Goal: Check status: Check status

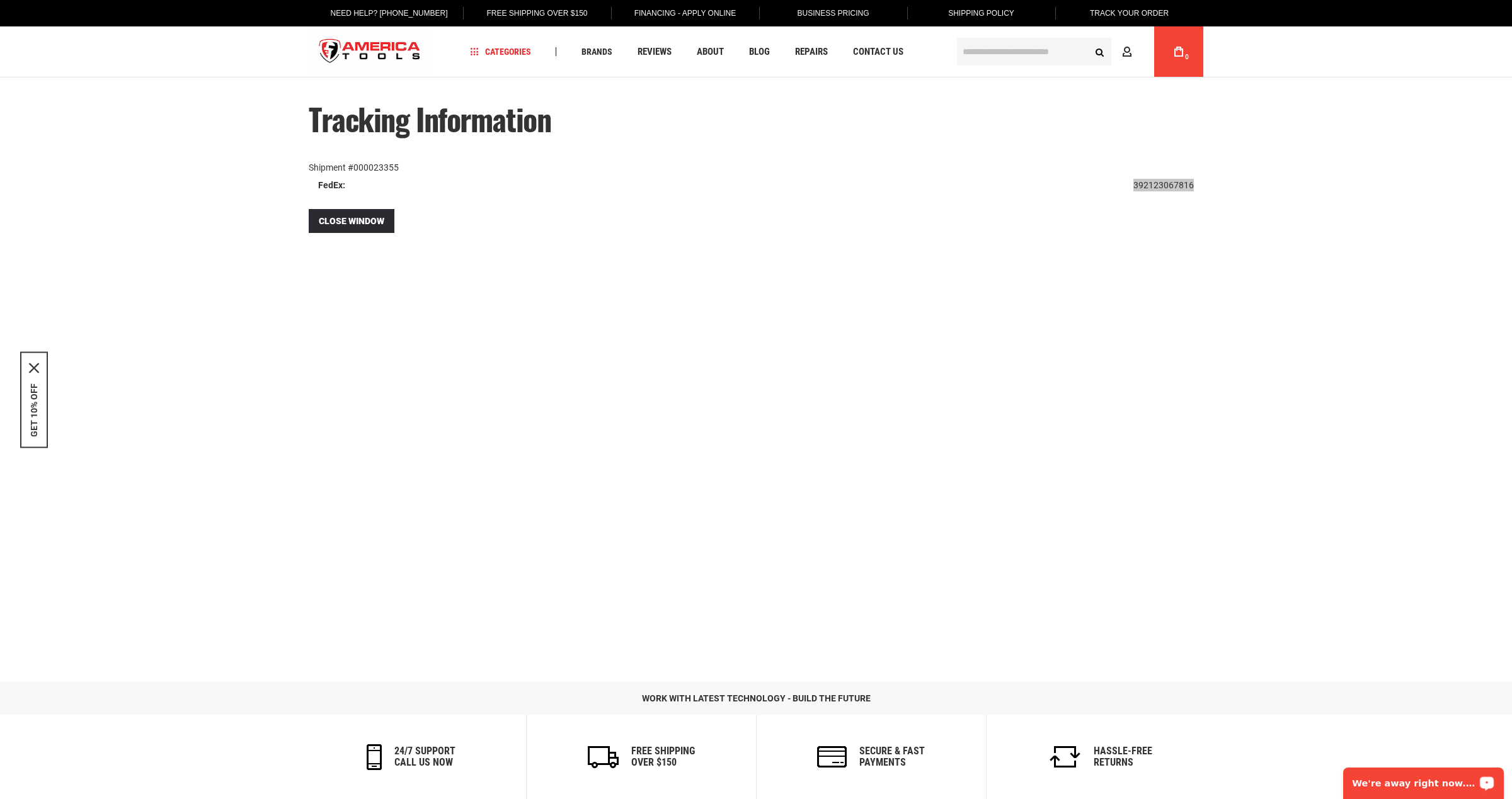
click at [1379, 776] on div "We're away right now. Please check back later!" at bounding box center [1423, 783] width 160 height 31
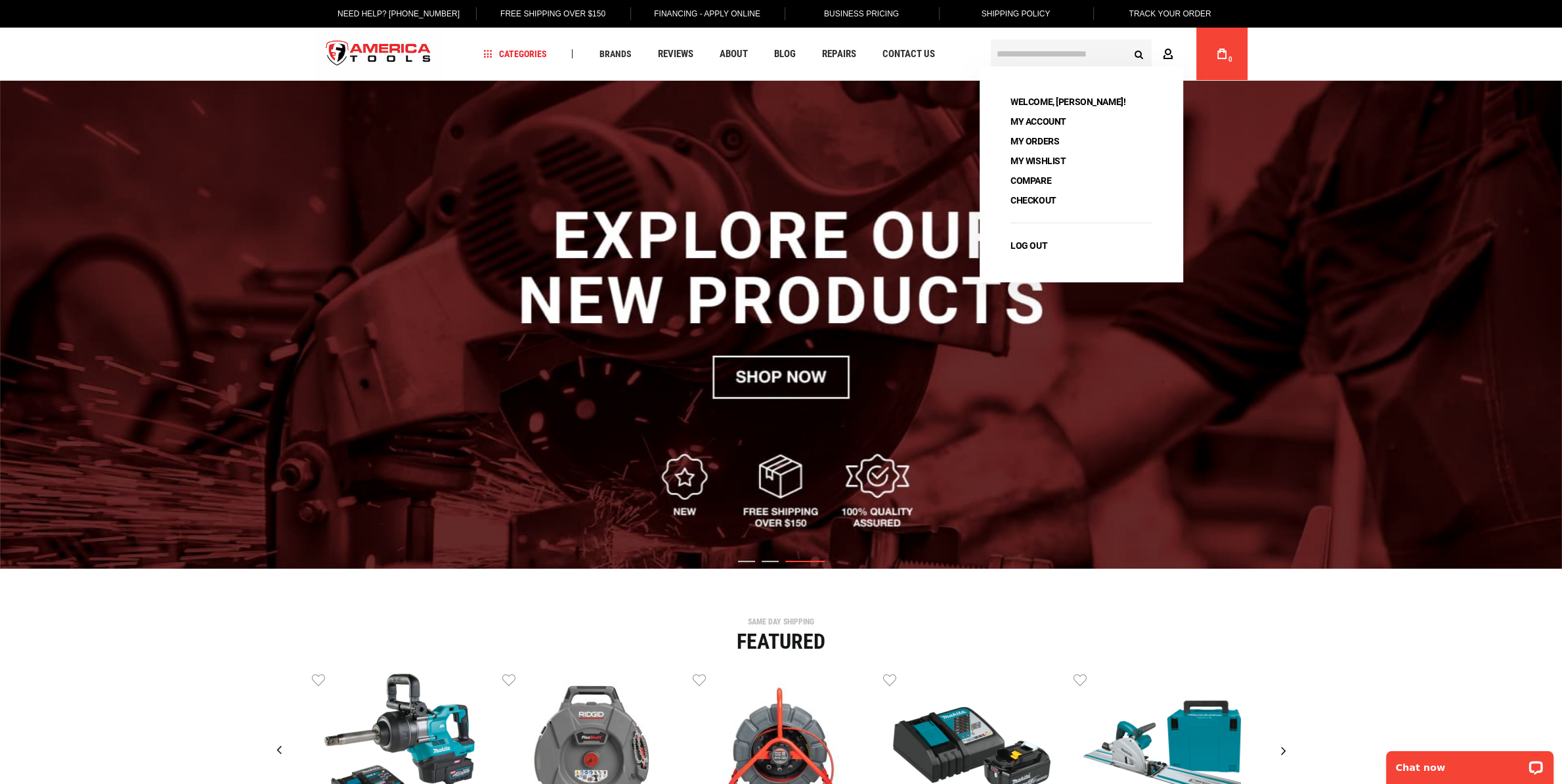
click at [1164, 55] on icon at bounding box center [1168, 55] width 10 height 12
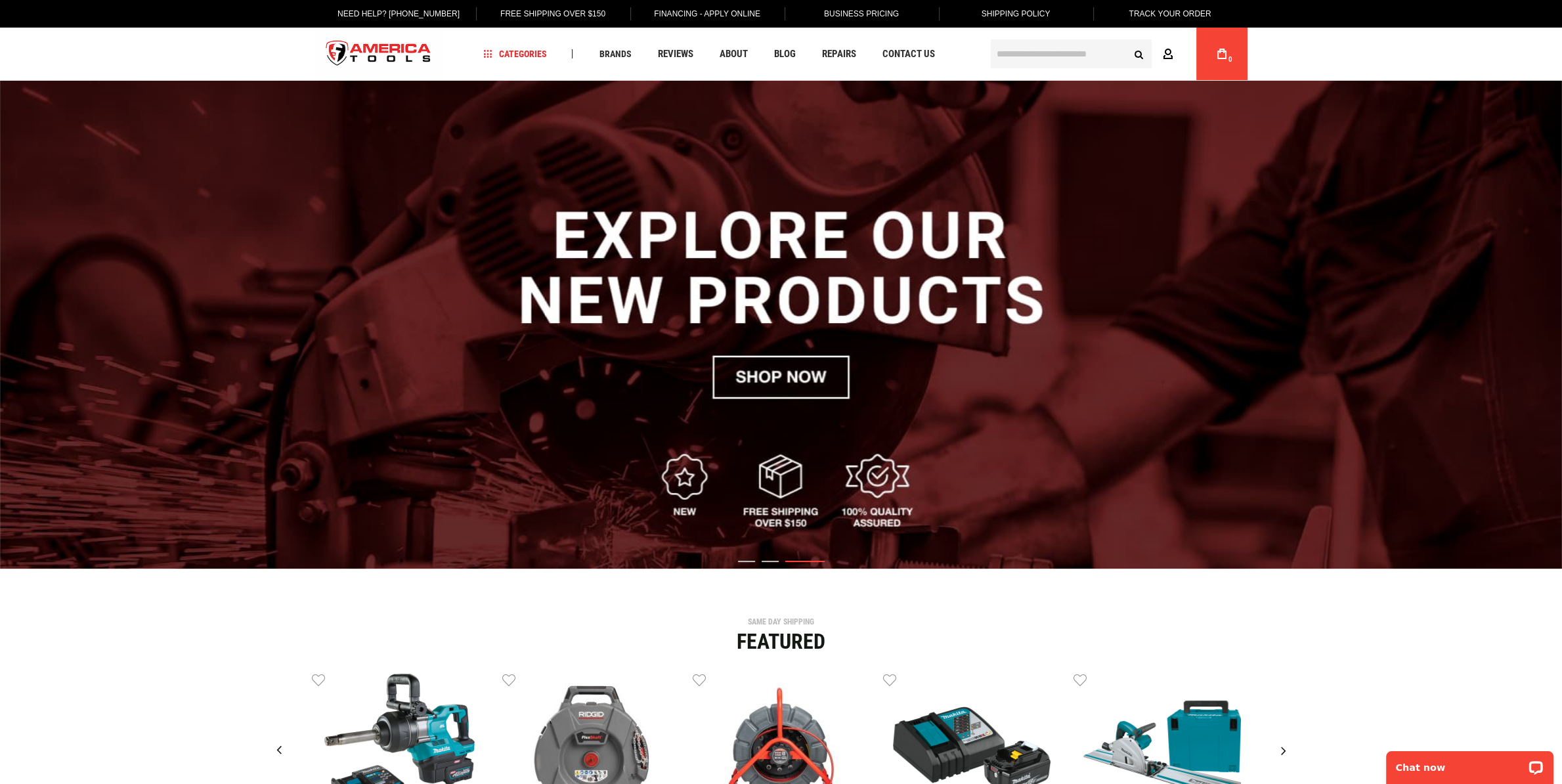
click at [1164, 55] on icon at bounding box center [1168, 55] width 10 height 12
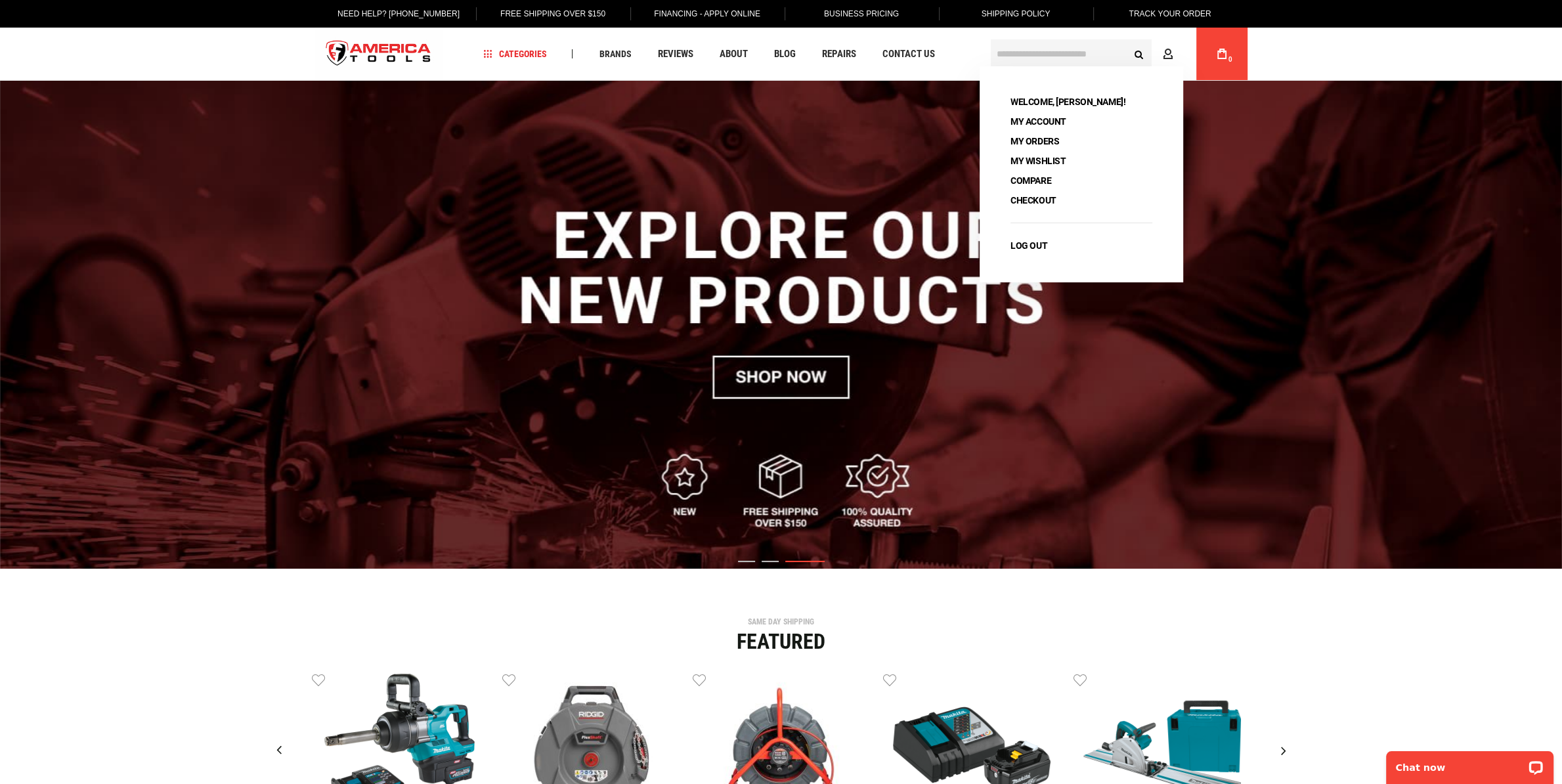
click at [1069, 138] on li "My Orders" at bounding box center [1081, 141] width 151 height 19
click at [1051, 138] on link "My Orders" at bounding box center [1035, 141] width 58 height 19
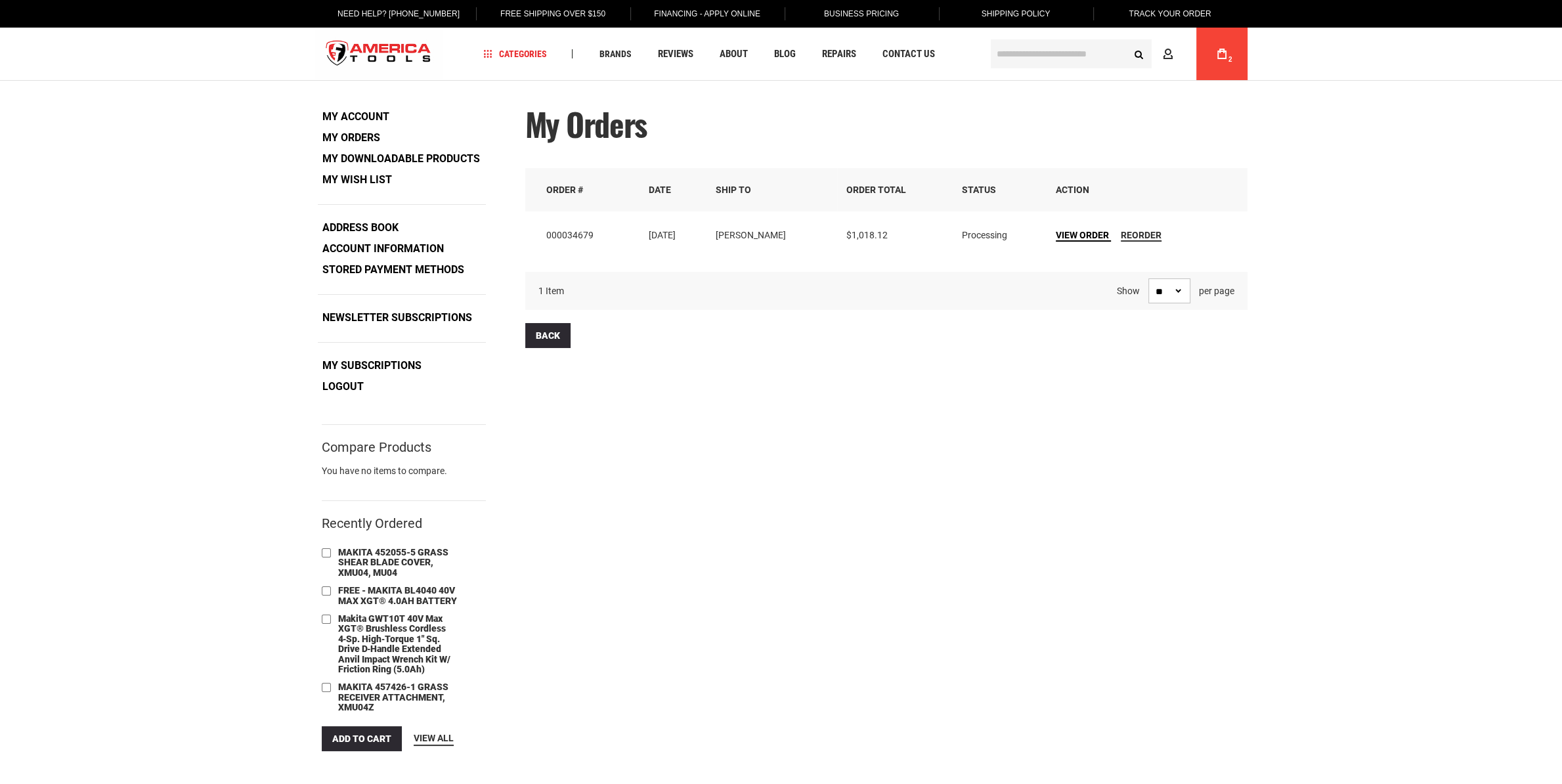
click at [1082, 230] on span "View Order" at bounding box center [1082, 234] width 53 height 10
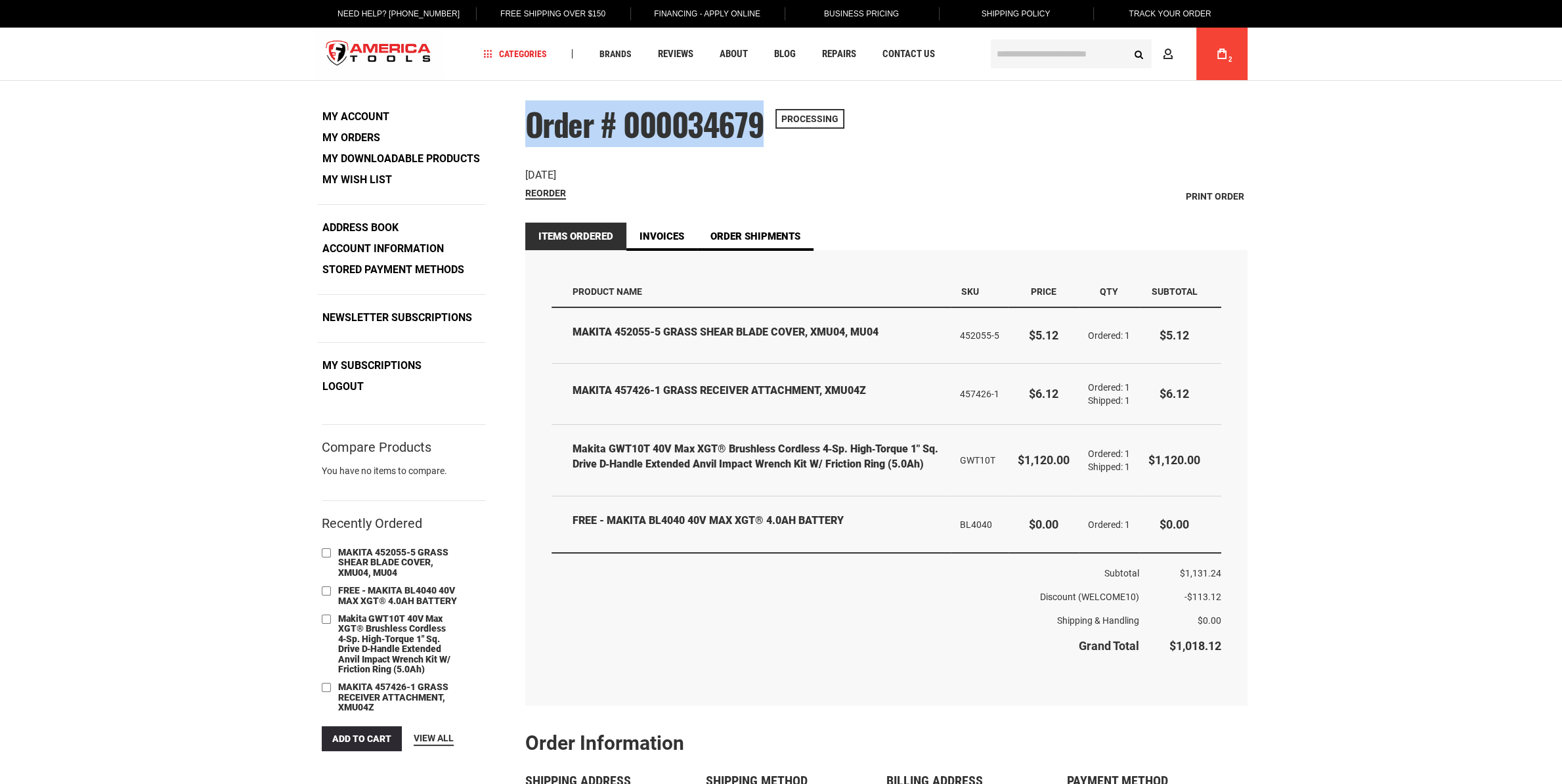
drag, startPoint x: 765, startPoint y: 122, endPoint x: 527, endPoint y: 109, distance: 238.4
click at [527, 109] on div "Order # 000034679 Processing Order Date: [DATE] Reorder Print Order" at bounding box center [886, 156] width 722 height 99
copy span "Order # 000034679"
